Goal: Task Accomplishment & Management: Use online tool/utility

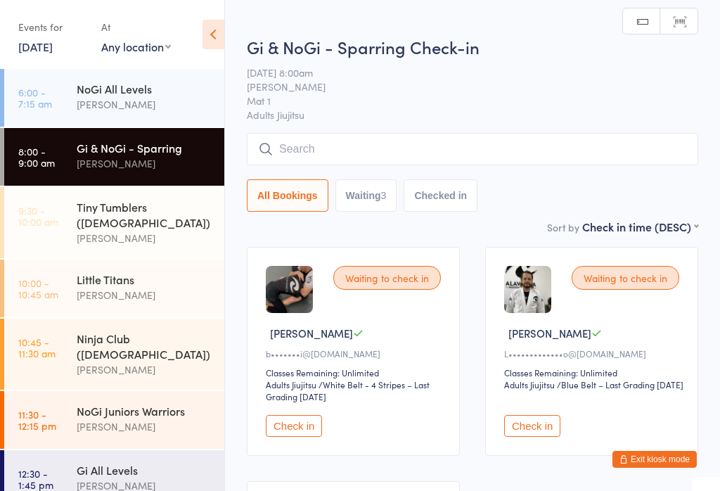
scroll to position [29, 0]
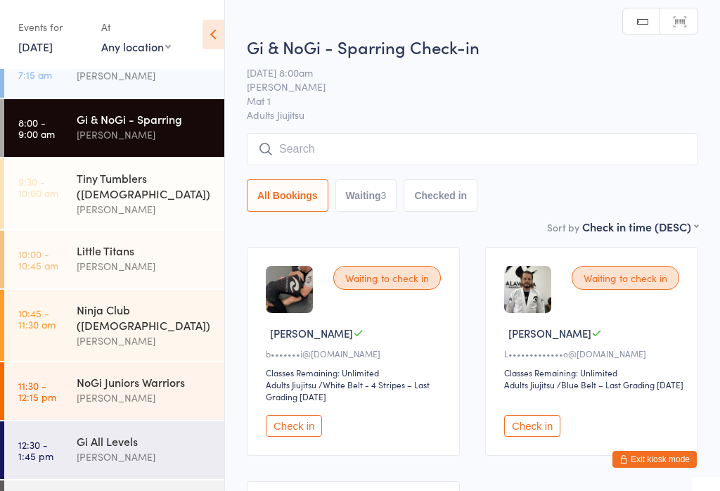
click at [304, 436] on button "Check in" at bounding box center [294, 426] width 56 height 22
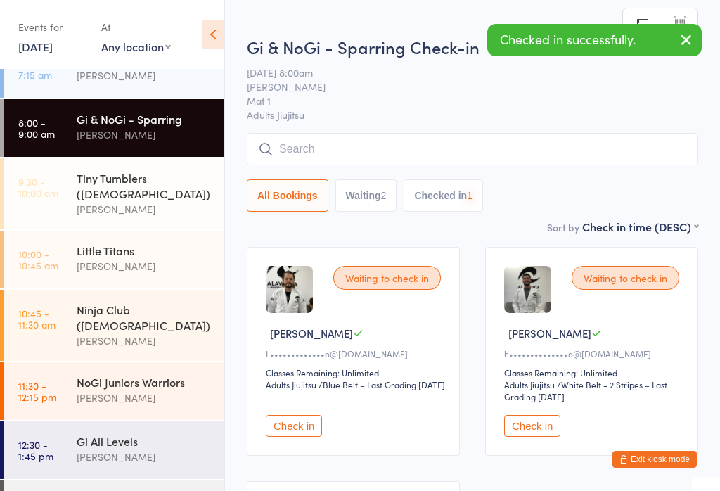
click at [548, 431] on button "Check in" at bounding box center [532, 426] width 56 height 22
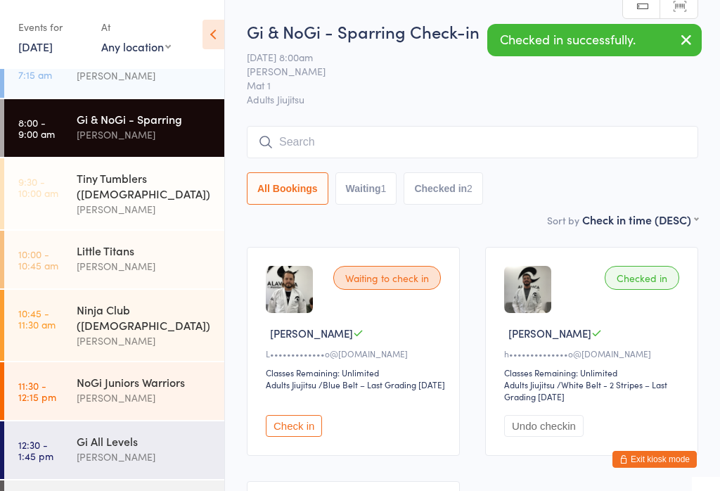
click at [309, 433] on button "Check in" at bounding box center [294, 426] width 56 height 22
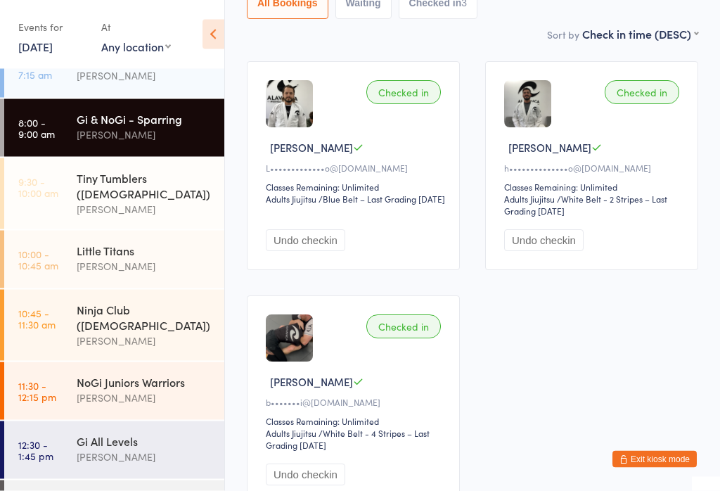
scroll to position [186, 0]
click at [642, 103] on div "Checked in" at bounding box center [641, 92] width 74 height 24
click at [651, 90] on div "Checked in" at bounding box center [641, 92] width 74 height 24
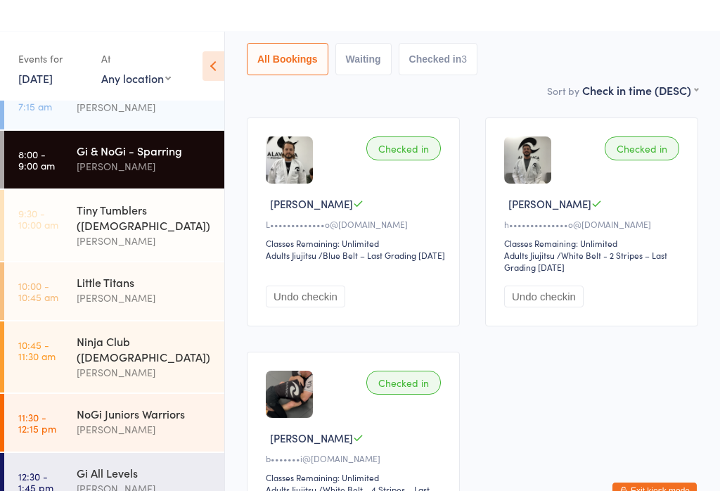
scroll to position [0, 0]
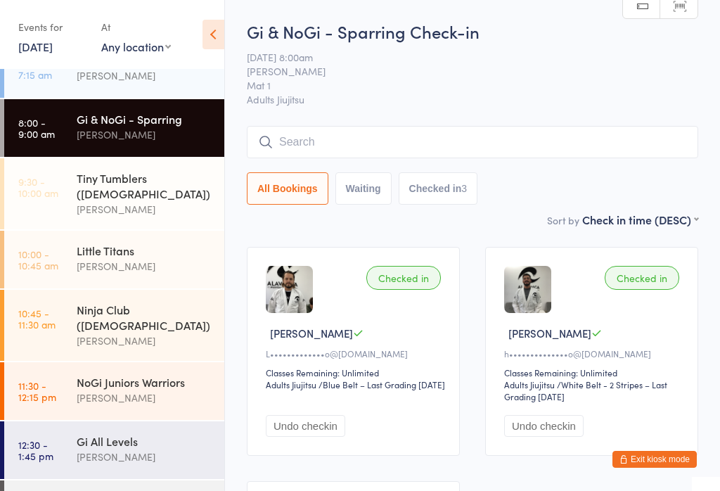
click at [422, 133] on input "search" at bounding box center [472, 142] width 451 height 32
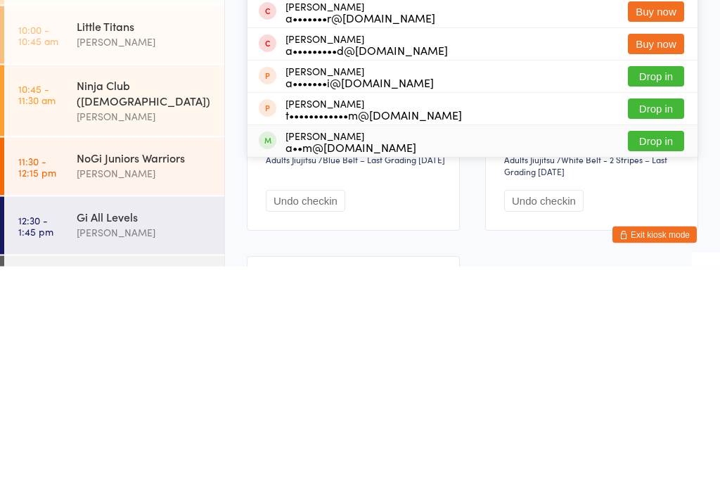
type input "[PERSON_NAME]"
click at [502, 350] on div "[PERSON_NAME] a••m@[DOMAIN_NAME] Drop in" at bounding box center [472, 366] width 450 height 32
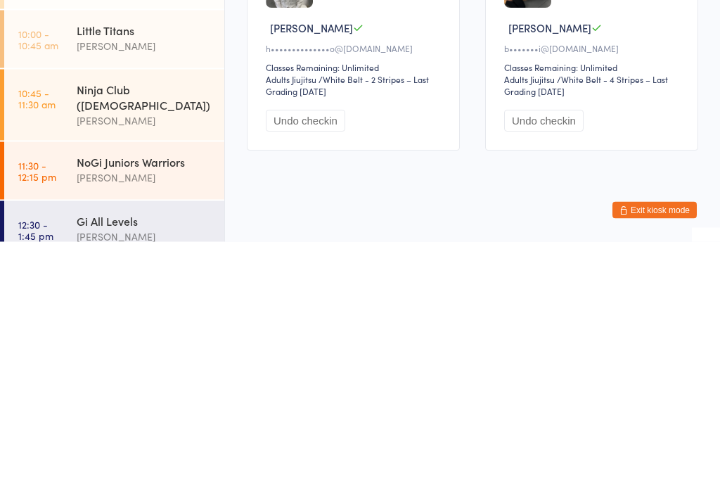
scroll to position [285, 0]
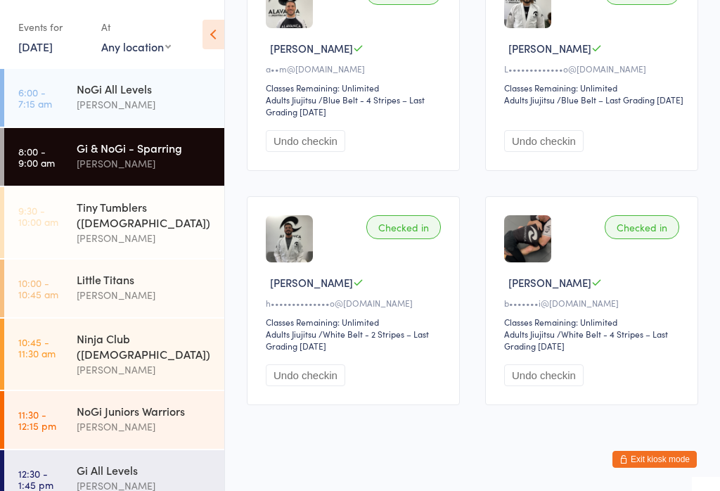
click at [138, 152] on div "Gi & NoGi - Sparring" at bounding box center [145, 147] width 136 height 15
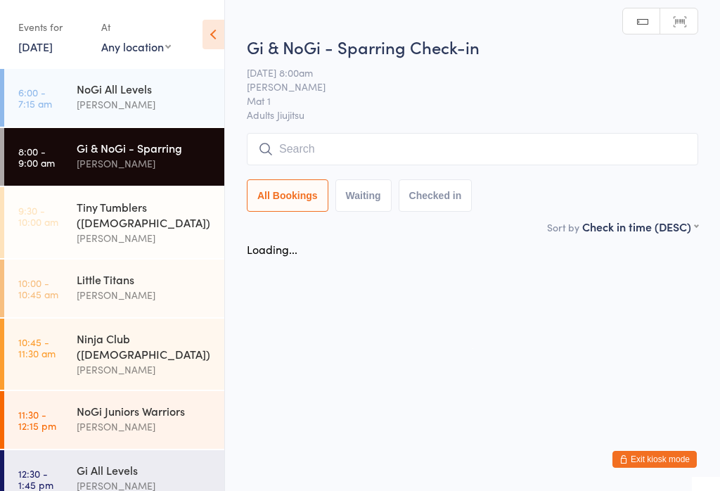
scroll to position [0, 0]
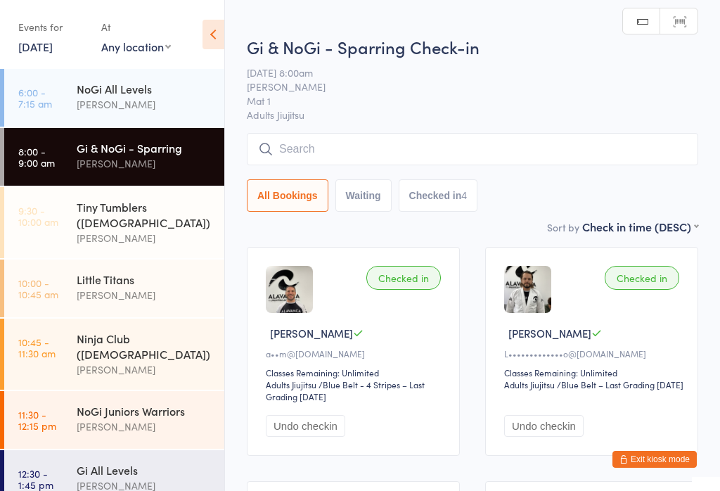
click at [420, 130] on div "Gi & NoGi - Sparring Check-in [DATE] 8:00am [PERSON_NAME] Mat 1 Adults Jiujitsu…" at bounding box center [472, 126] width 451 height 183
click at [428, 144] on input "search" at bounding box center [472, 149] width 451 height 32
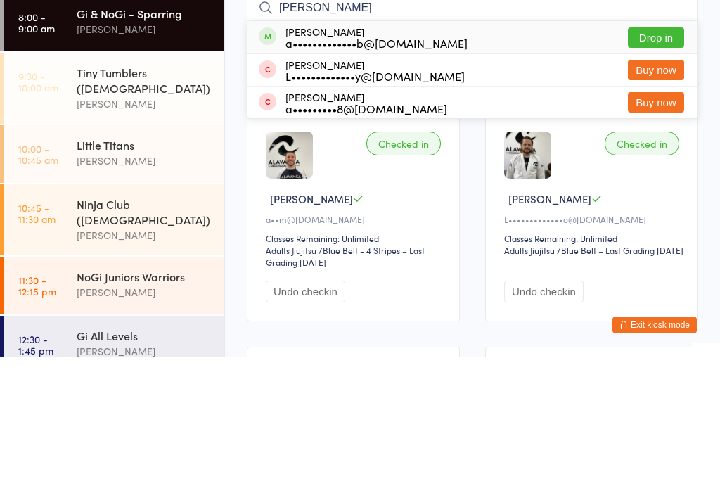
type input "[PERSON_NAME]"
click at [666, 162] on button "Drop in" at bounding box center [656, 172] width 56 height 20
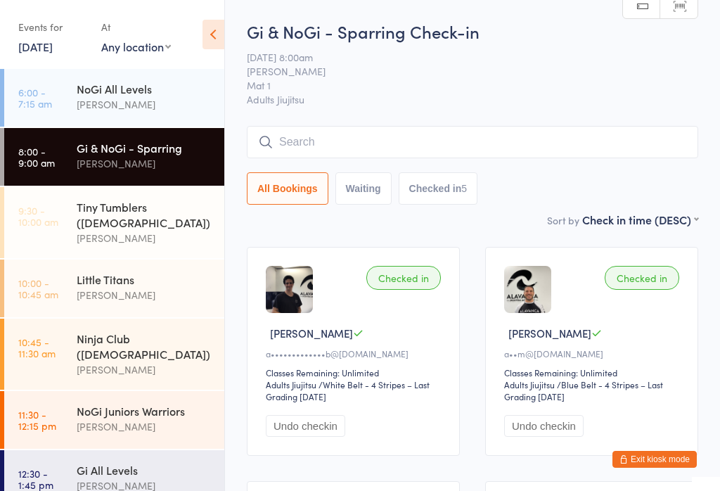
click at [652, 142] on input "search" at bounding box center [472, 142] width 451 height 32
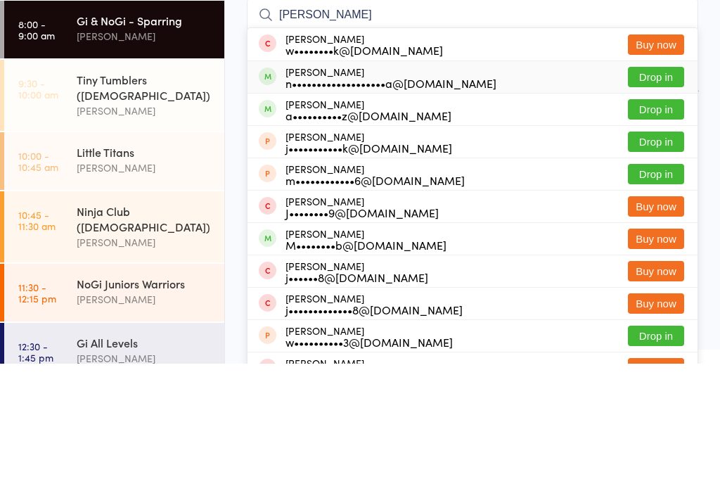
type input "[PERSON_NAME]"
click at [666, 194] on button "Drop in" at bounding box center [656, 204] width 56 height 20
